Goal: Transaction & Acquisition: Subscribe to service/newsletter

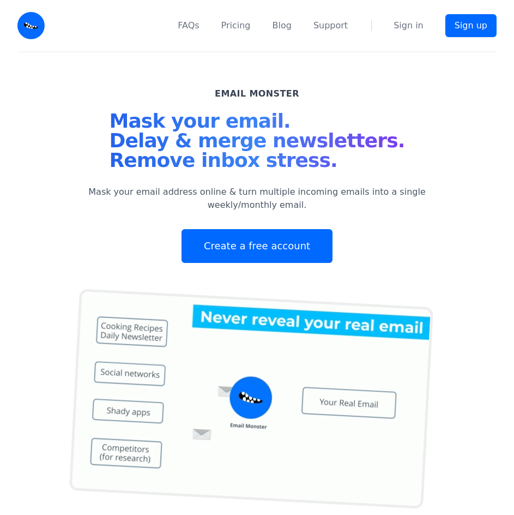
click at [300, 93] on div "Email Monster Mask your email. Delay & merge newsletters. Remove inbox stress. …" at bounding box center [257, 175] width 366 height 176
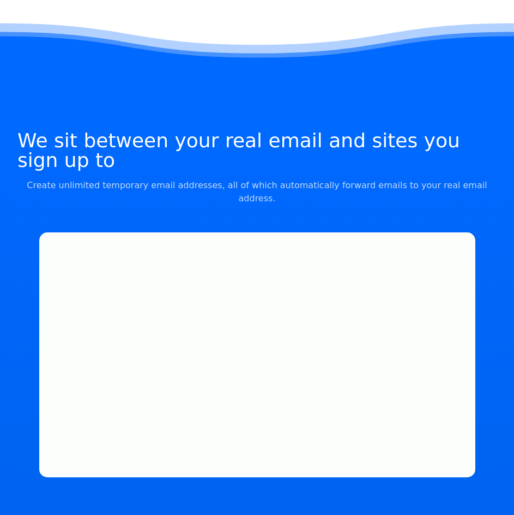
scroll to position [818, 0]
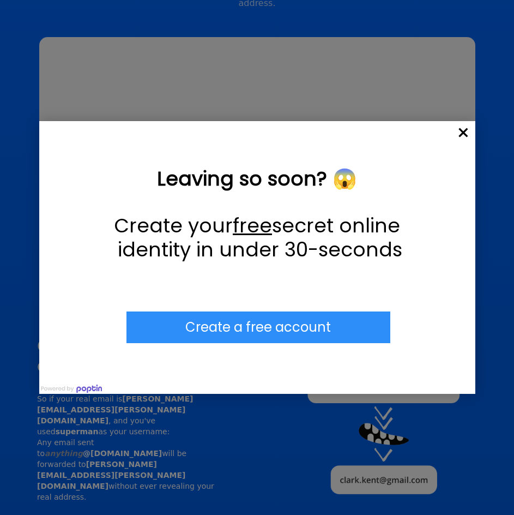
drag, startPoint x: 470, startPoint y: 133, endPoint x: 457, endPoint y: 146, distance: 18.5
click at [470, 133] on span "×" at bounding box center [464, 133] width 24 height 24
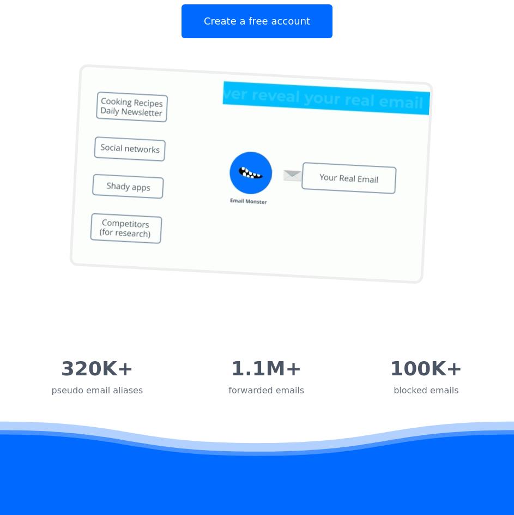
scroll to position [0, 0]
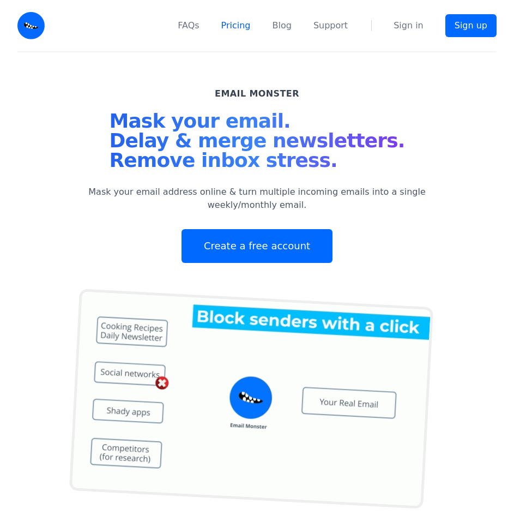
click at [247, 27] on link "Pricing" at bounding box center [235, 25] width 29 height 13
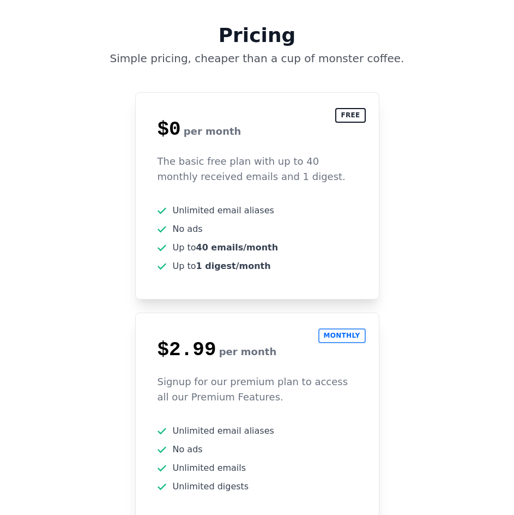
scroll to position [3143, 0]
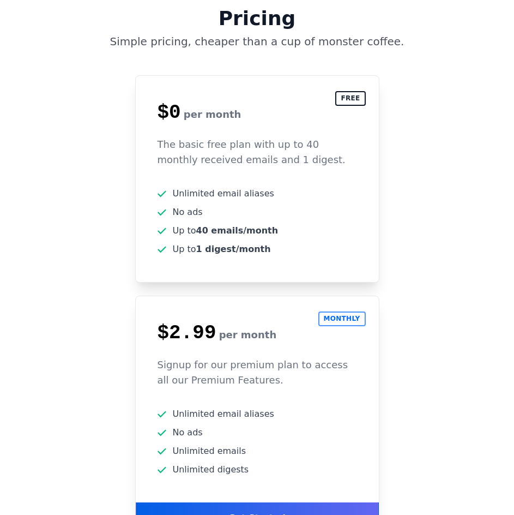
drag, startPoint x: 238, startPoint y: 362, endPoint x: 155, endPoint y: 228, distance: 157.7
click at [155, 296] on div "Monthly $2.99 per month Signup for our premium plan to access all our Premium F…" at bounding box center [257, 415] width 244 height 239
drag, startPoint x: 160, startPoint y: 233, endPoint x: 194, endPoint y: 255, distance: 39.9
click at [160, 322] on span "$2.99" at bounding box center [187, 333] width 59 height 22
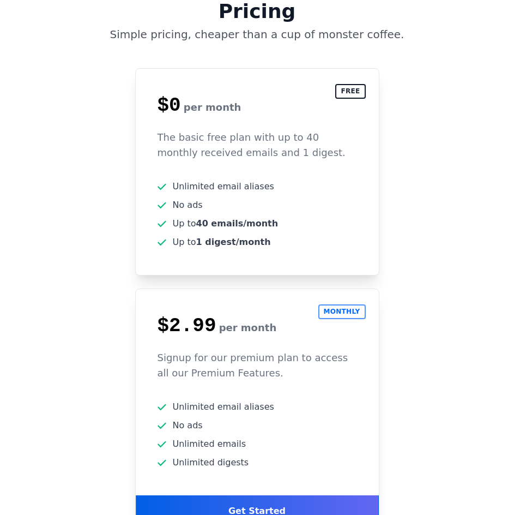
scroll to position [3252, 0]
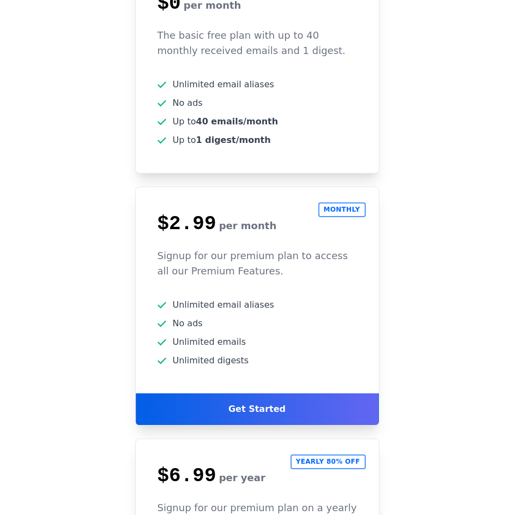
click at [230, 298] on div "Unlimited email aliases No ads" at bounding box center [257, 345] width 243 height 95
click at [234, 354] on span "Unlimited digests" at bounding box center [211, 360] width 76 height 13
drag, startPoint x: 242, startPoint y: 253, endPoint x: 158, endPoint y: 98, distance: 175.5
click at [158, 187] on div "Monthly $2.99 per month Signup for our premium plan to access all our Premium F…" at bounding box center [257, 306] width 244 height 239
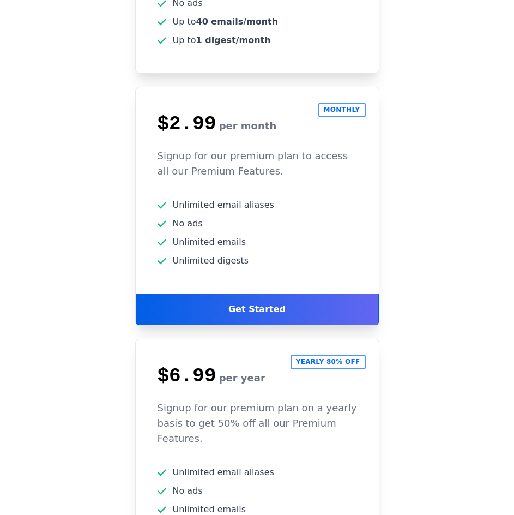
scroll to position [3307, 0]
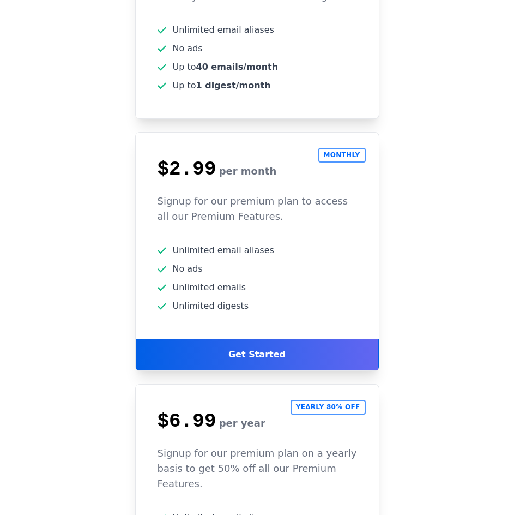
drag, startPoint x: 161, startPoint y: 310, endPoint x: 283, endPoint y: 448, distance: 184.3
click at [283, 448] on div "Yearly 80% off $6.99 per year Signup for our premium plan on a yearly basis to …" at bounding box center [257, 511] width 244 height 254
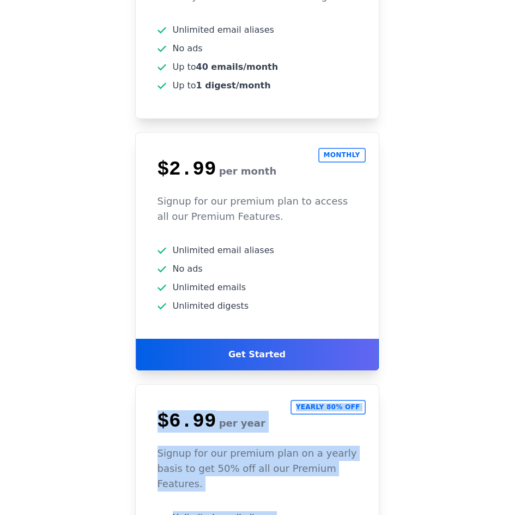
drag, startPoint x: 259, startPoint y: 451, endPoint x: 157, endPoint y: 314, distance: 171.0
click at [159, 384] on div "Yearly 80% off $6.99 per year Signup for our premium plan on a yearly basis to …" at bounding box center [257, 511] width 244 height 254
click at [177, 384] on div "Yearly 80% off $6.99 per year Signup for our premium plan on a yearly basis to …" at bounding box center [257, 511] width 244 height 254
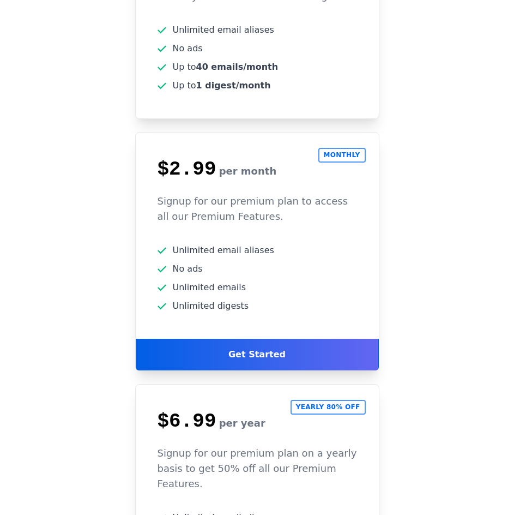
drag, startPoint x: 151, startPoint y: 307, endPoint x: 262, endPoint y: 461, distance: 190.6
click at [272, 448] on div "Yearly 80% off $6.99 per year Signup for our premium plan on a yearly basis to …" at bounding box center [257, 511] width 244 height 254
drag, startPoint x: 205, startPoint y: 382, endPoint x: 137, endPoint y: 221, distance: 175.0
click at [137, 221] on div "Free $0 per month The basic free plan with up to 40 monthly received emails and…" at bounding box center [256, 282] width 479 height 740
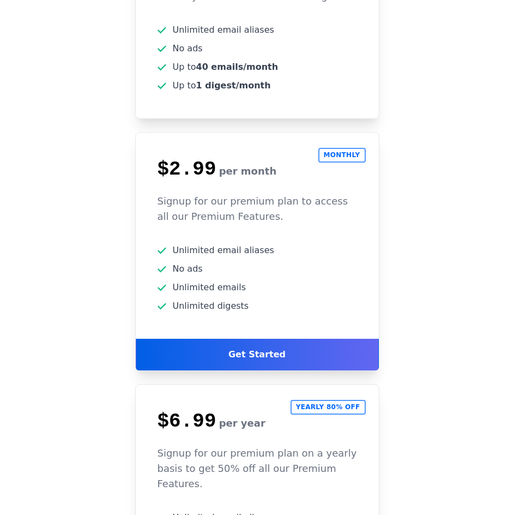
click at [200, 410] on span "$6.99" at bounding box center [187, 421] width 59 height 22
click at [161, 410] on span "$6.99" at bounding box center [187, 421] width 59 height 22
click at [168, 410] on span "$6.99" at bounding box center [187, 421] width 59 height 22
drag, startPoint x: 164, startPoint y: 313, endPoint x: 243, endPoint y: 456, distance: 163.3
click at [243, 456] on div "Yearly 80% off $6.99 per year Signup for our premium plan on a yearly basis to …" at bounding box center [257, 511] width 244 height 254
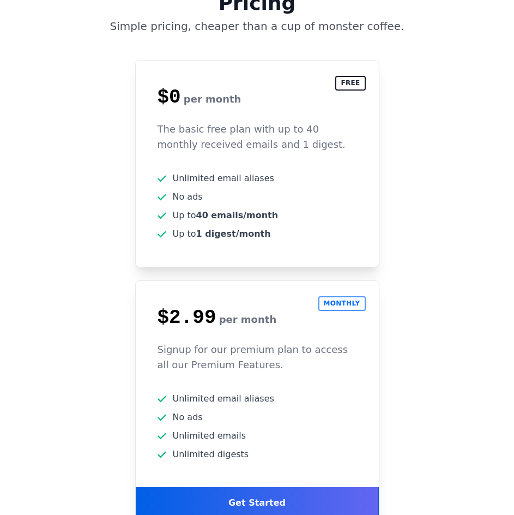
scroll to position [3143, 0]
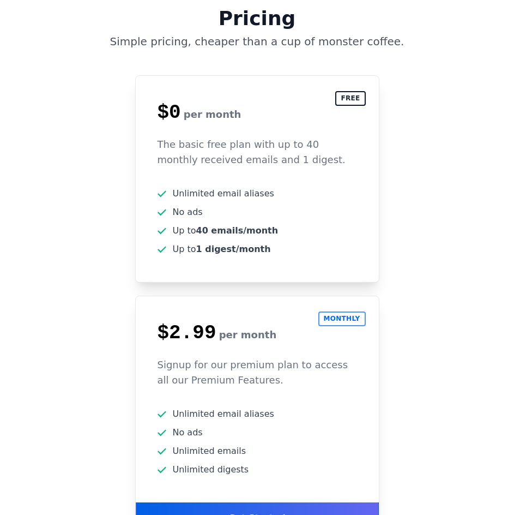
click at [244, 357] on div "Signup for our premium plan to access all our Premium Features." at bounding box center [257, 382] width 243 height 50
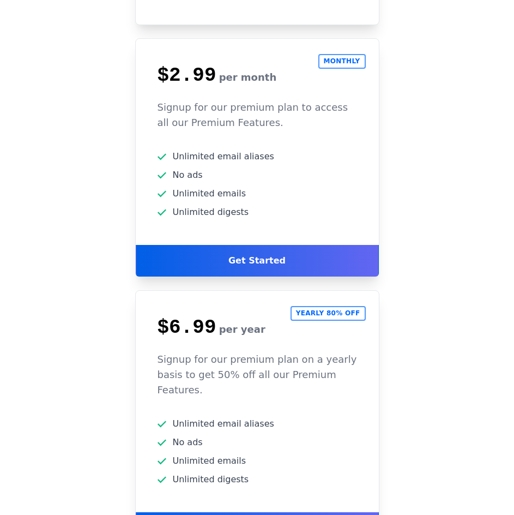
scroll to position [3470, 0]
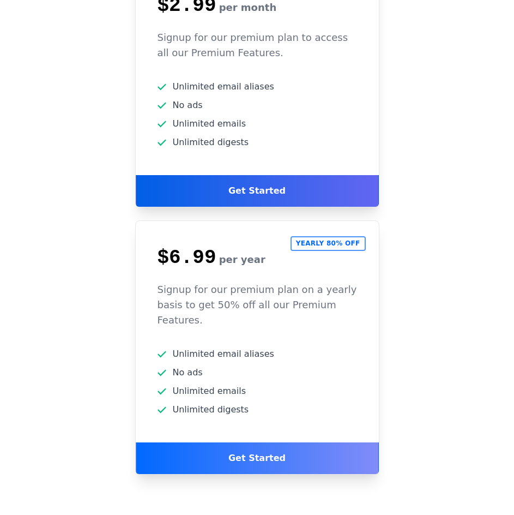
click at [258, 442] on div "Get Started" at bounding box center [257, 458] width 243 height 32
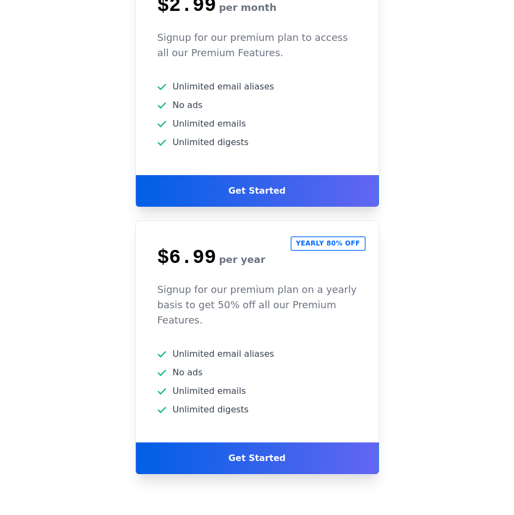
click at [203, 384] on span "Unlimited emails" at bounding box center [210, 390] width 74 height 13
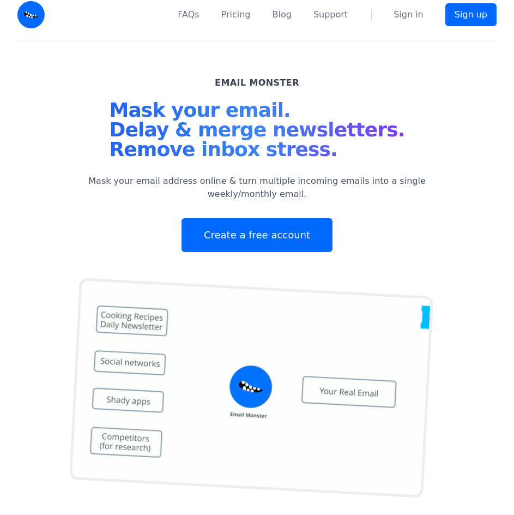
scroll to position [0, 0]
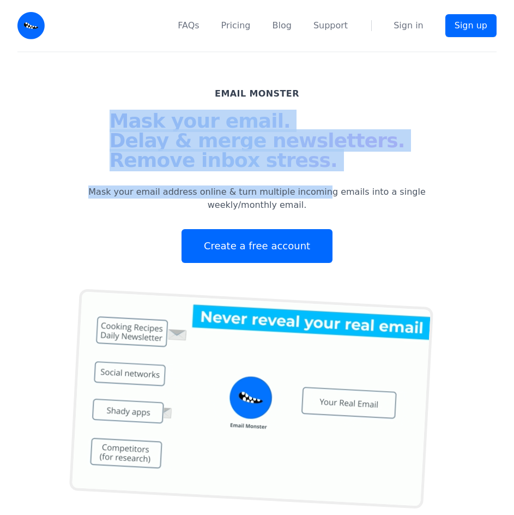
drag, startPoint x: 139, startPoint y: 101, endPoint x: 291, endPoint y: 194, distance: 178.5
click at [291, 194] on div "Email Monster Mask your email. Delay & merge newsletters. Remove inbox stress. …" at bounding box center [257, 175] width 366 height 176
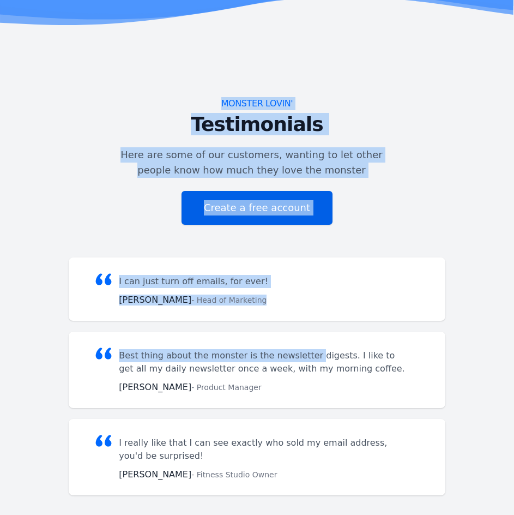
scroll to position [2509, 0]
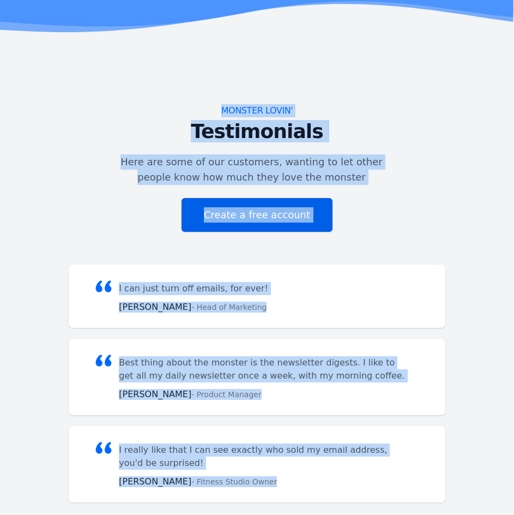
drag, startPoint x: 224, startPoint y: 92, endPoint x: 304, endPoint y: 392, distance: 310.6
click at [305, 393] on main "Email Monster Mask your email. Delay & merge newsletters. Remove inbox stress. …" at bounding box center [257, 33] width 514 height 4978
click at [293, 426] on blockquote "I really like that I can see exactly who sold my email address, you'd be surpri…" at bounding box center [257, 464] width 376 height 76
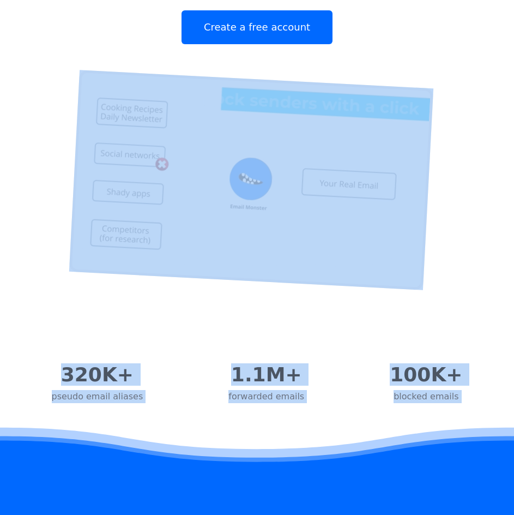
scroll to position [218, 0]
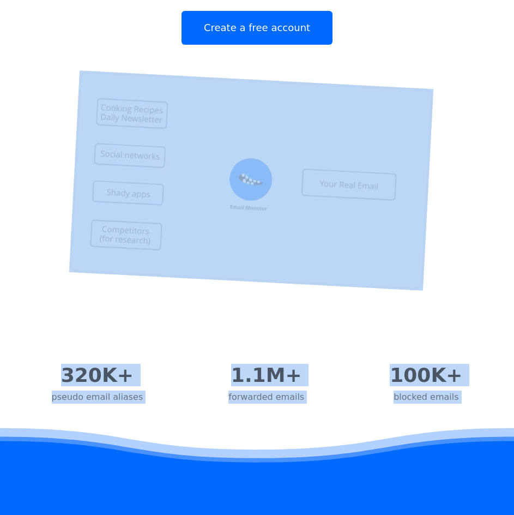
drag, startPoint x: 281, startPoint y: 361, endPoint x: 54, endPoint y: 306, distance: 234.0
